Goal: Task Accomplishment & Management: Manage account settings

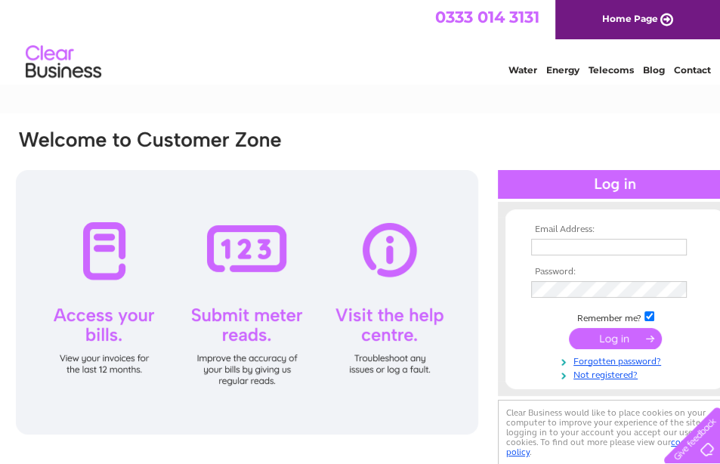
type input "visionsaversexeter@gmail.com"
click at [603, 333] on input "submit" at bounding box center [615, 338] width 93 height 21
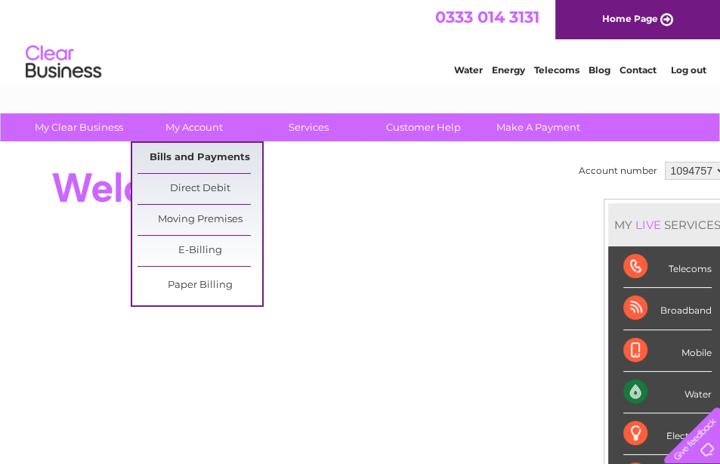
click at [205, 158] on link "Bills and Payments" at bounding box center [200, 158] width 125 height 30
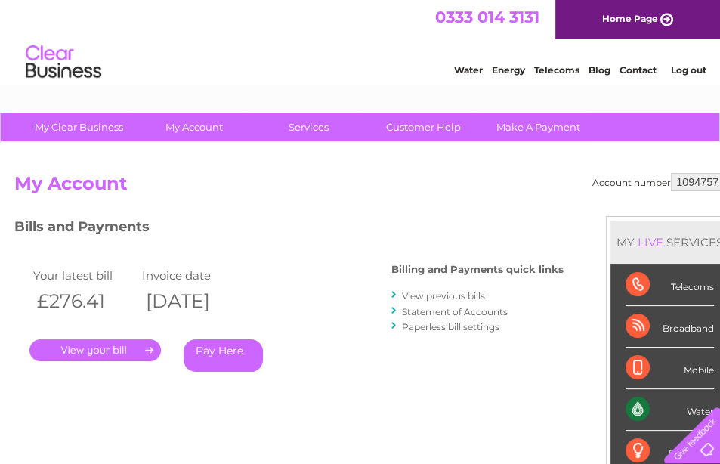
click at [107, 350] on link "." at bounding box center [94, 350] width 131 height 22
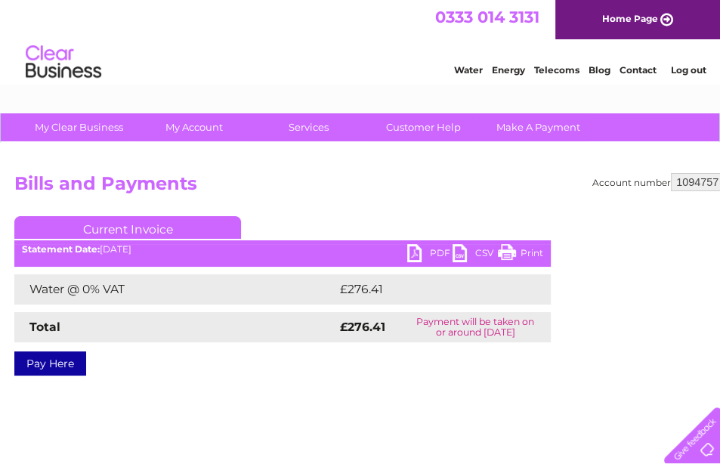
click at [411, 249] on link "PDF" at bounding box center [429, 255] width 45 height 22
